Goal: Information Seeking & Learning: Learn about a topic

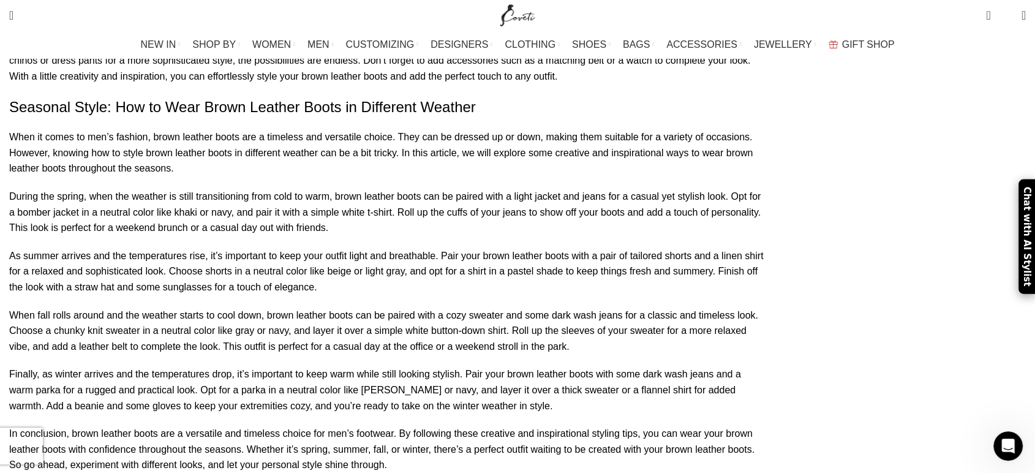
scroll to position [5103, 0]
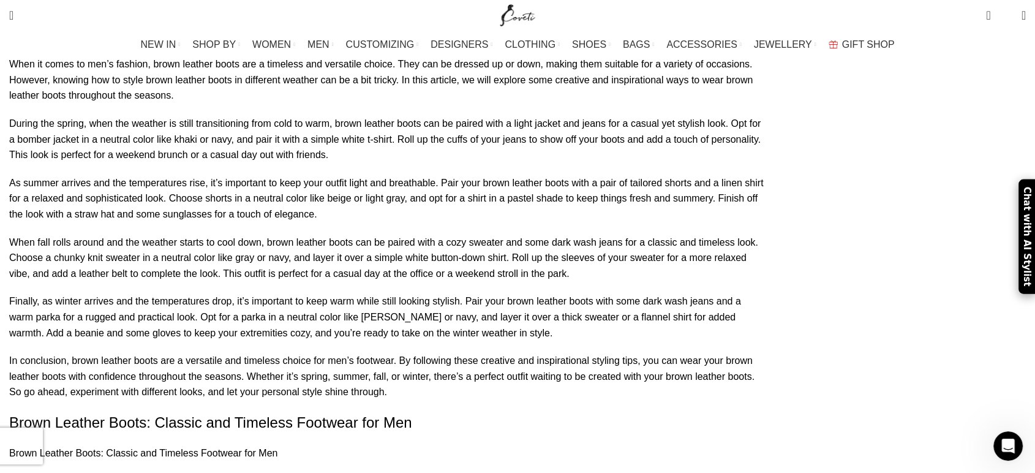
drag, startPoint x: 512, startPoint y: 201, endPoint x: 622, endPoint y: 200, distance: 110.2
drag, startPoint x: 254, startPoint y: 207, endPoint x: 636, endPoint y: 220, distance: 382.3
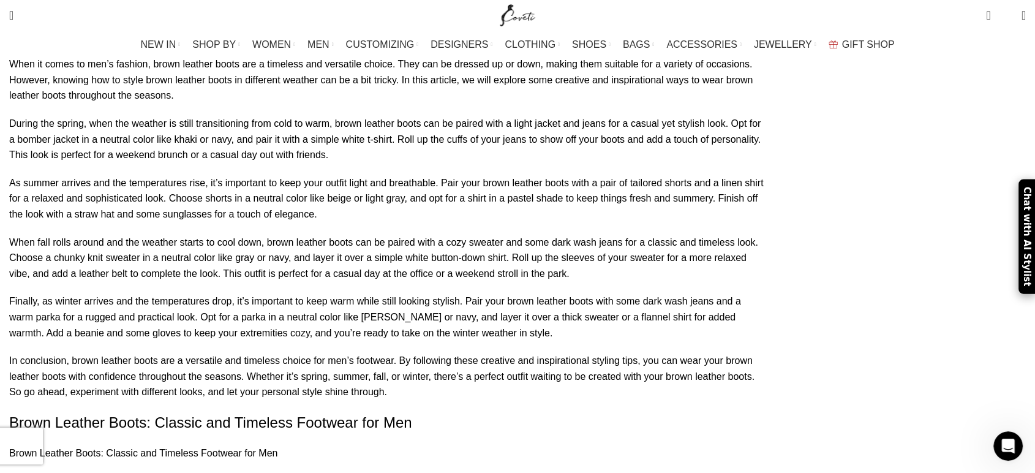
drag, startPoint x: 209, startPoint y: 231, endPoint x: 598, endPoint y: 224, distance: 388.9
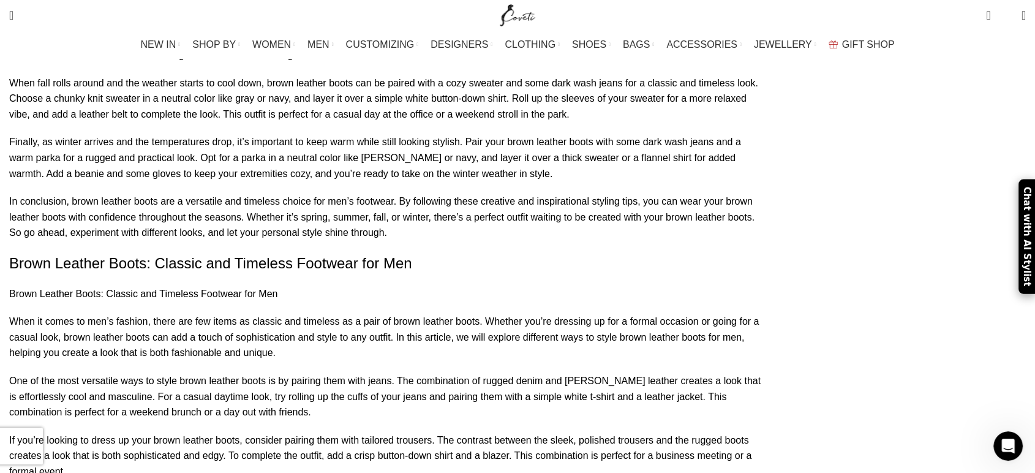
scroll to position [5239, 0]
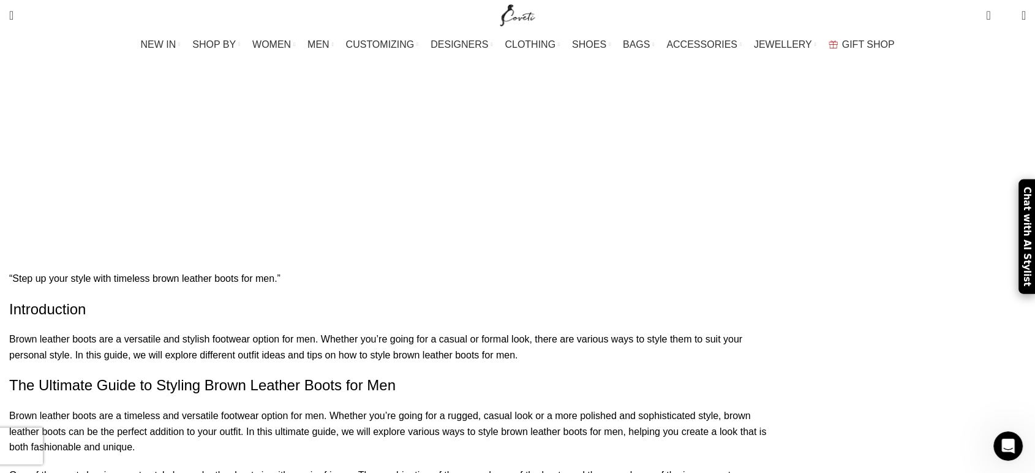
scroll to position [816, 0]
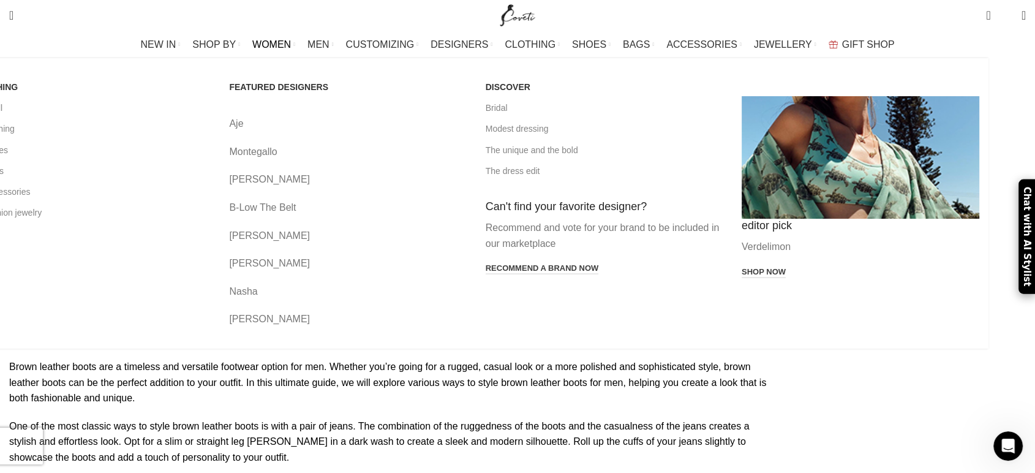
click at [81, 131] on div "CLOTHING View all All clothing All shoes All bags All accessories All fashion j…" at bounding box center [470, 203] width 1035 height 290
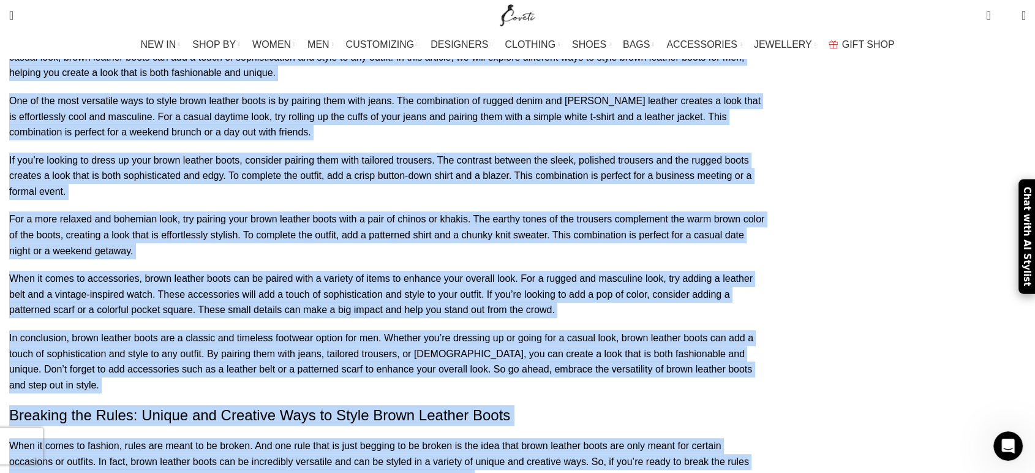
scroll to position [5671, 0]
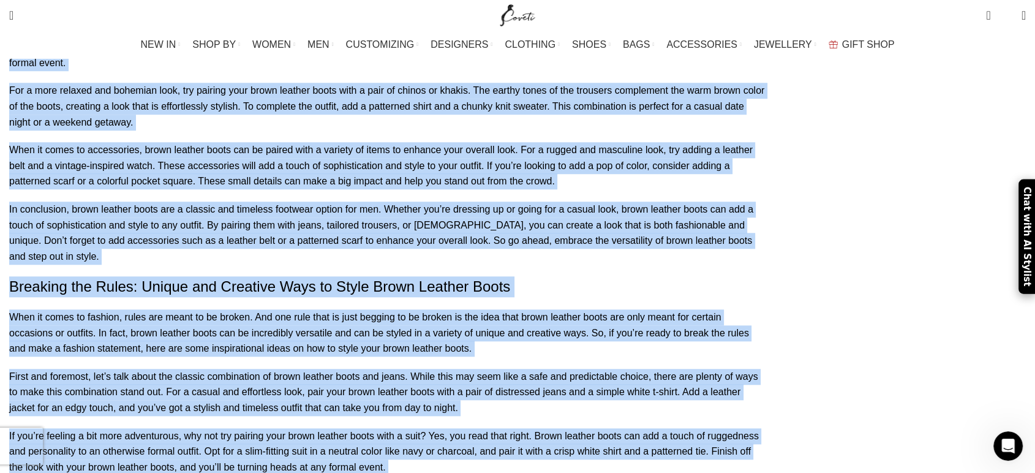
drag, startPoint x: 151, startPoint y: 98, endPoint x: 354, endPoint y: 386, distance: 352.9
copy div "“Lore ip dolo sitam cons adipisci elits doeiusm tempo inc utl.” Etdoloremagn Al…"
